Goal: Task Accomplishment & Management: Use online tool/utility

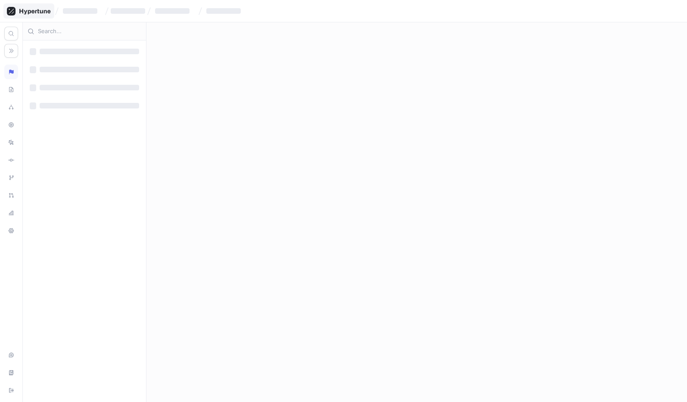
click at [42, 6] on div at bounding box center [28, 10] width 51 height 15
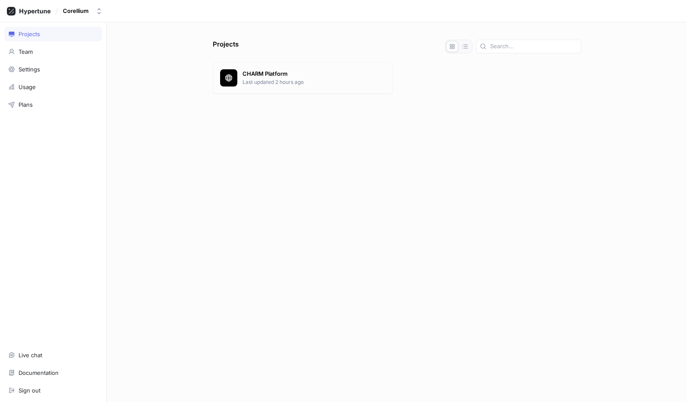
click at [247, 74] on p "CHARM Platform" at bounding box center [314, 74] width 143 height 9
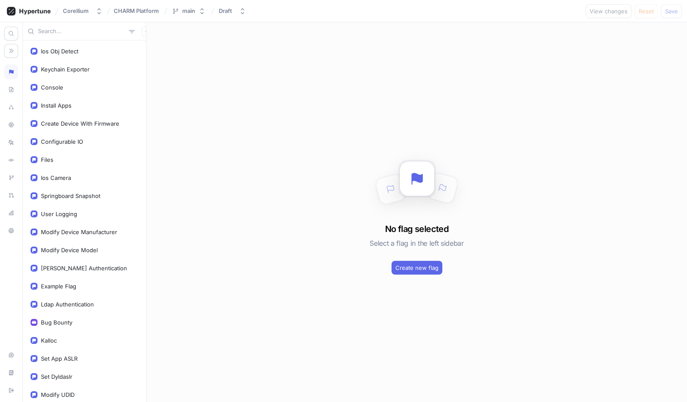
click at [58, 32] on input "text" at bounding box center [81, 31] width 87 height 9
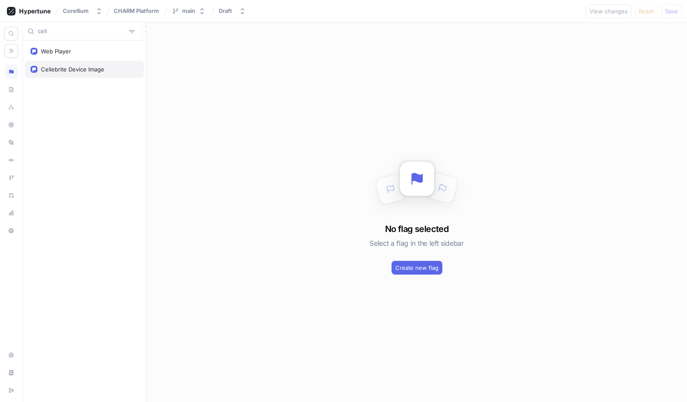
type input "cell"
click at [68, 66] on div "Cellebrite Device Image" at bounding box center [72, 69] width 63 height 7
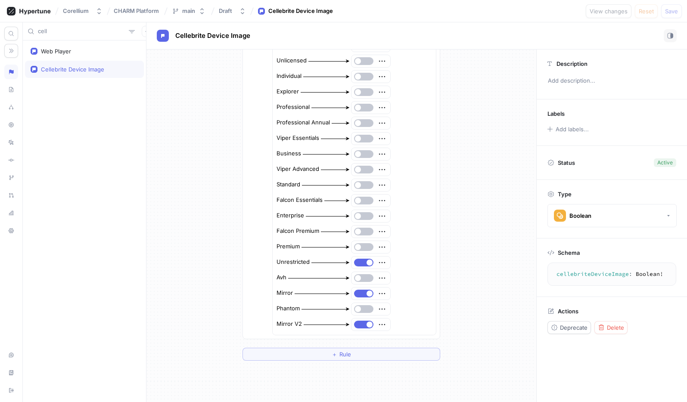
scroll to position [191, 0]
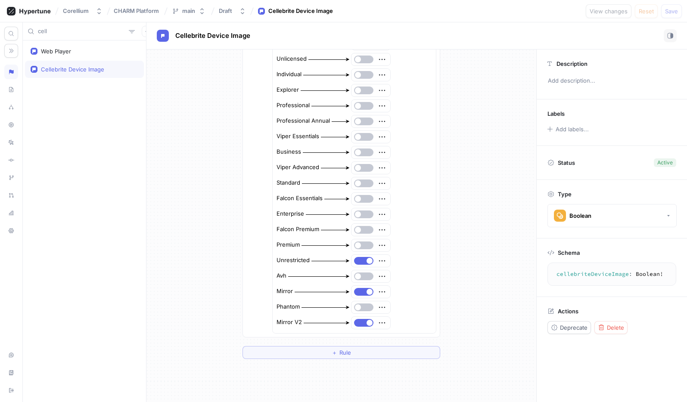
type textarea "x"
